Goal: Task Accomplishment & Management: Complete application form

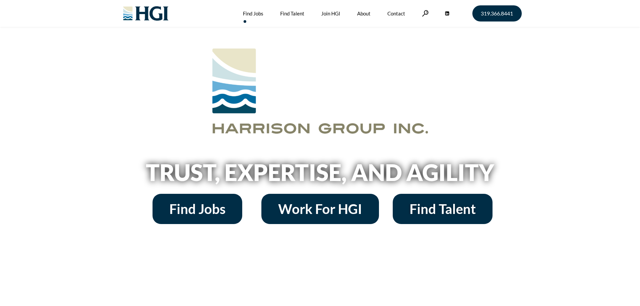
click at [252, 15] on link "Find Jobs" at bounding box center [253, 13] width 21 height 27
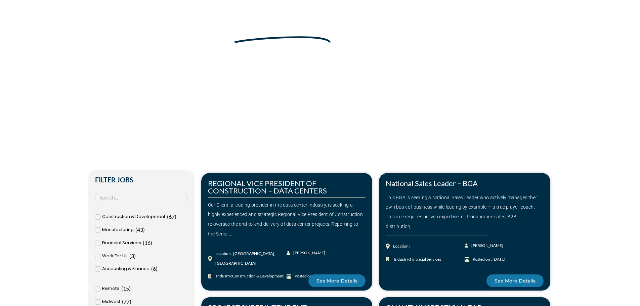
scroll to position [101, 0]
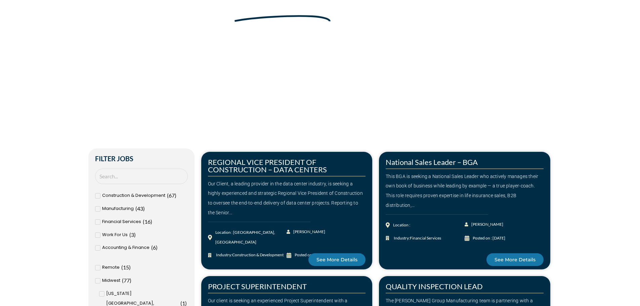
click at [104, 196] on span "Construction & Development" at bounding box center [133, 196] width 63 height 10
click at [0, 0] on input "Construction & Development ( 67 )" at bounding box center [0, 0] width 0 height 0
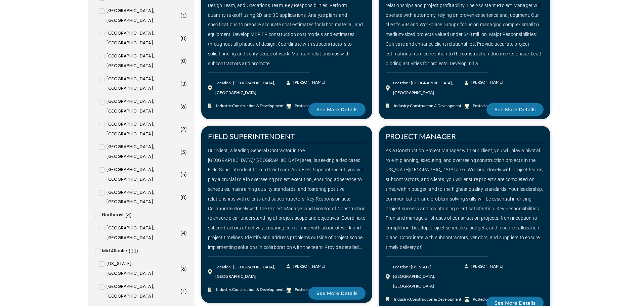
scroll to position [538, 0]
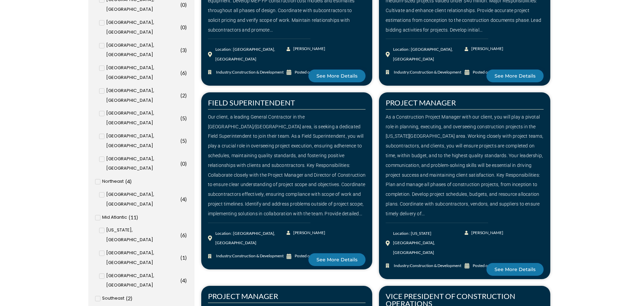
click at [102, 274] on icon at bounding box center [102, 276] width 2 height 4
click at [0, 0] on input "Philadelphia, PA ( 4 )" at bounding box center [0, 0] width 0 height 0
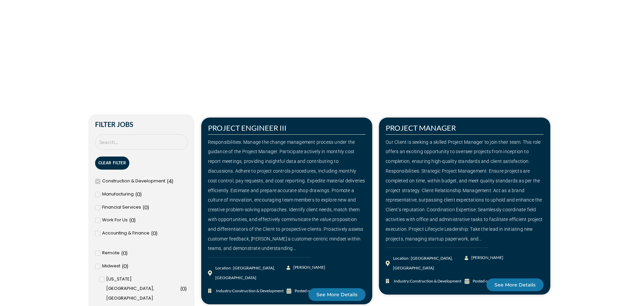
scroll to position [134, 0]
